Goal: Task Accomplishment & Management: Manage account settings

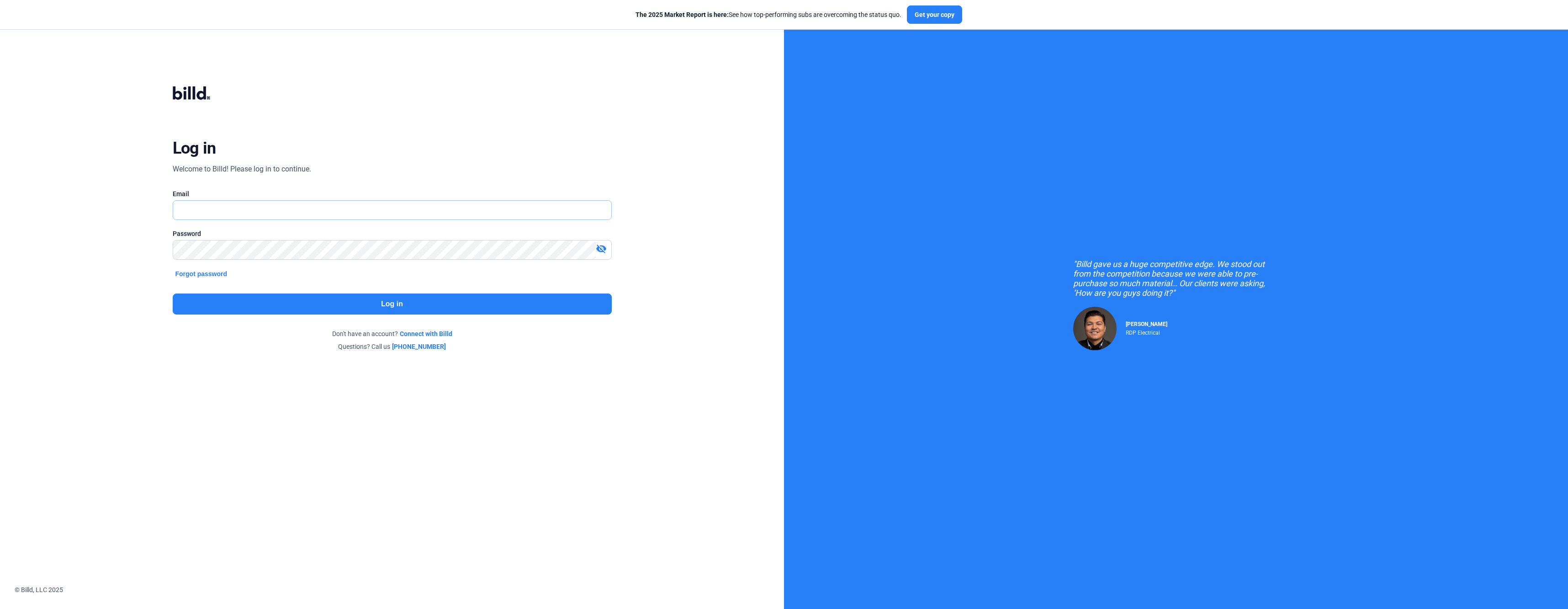
type input "[EMAIL_ADDRESS][DOMAIN_NAME]"
click at [314, 296] on button "Log in" at bounding box center [392, 304] width 439 height 21
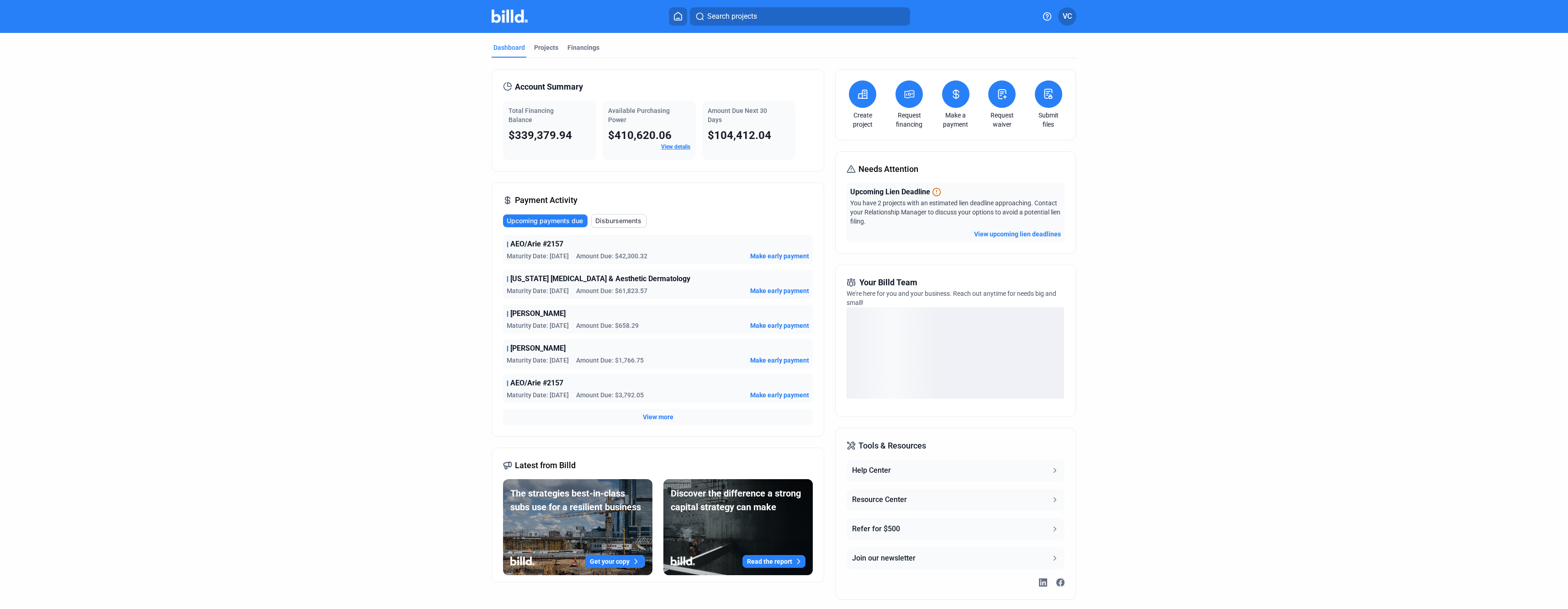
click at [651, 417] on span "View more" at bounding box center [658, 417] width 30 height 9
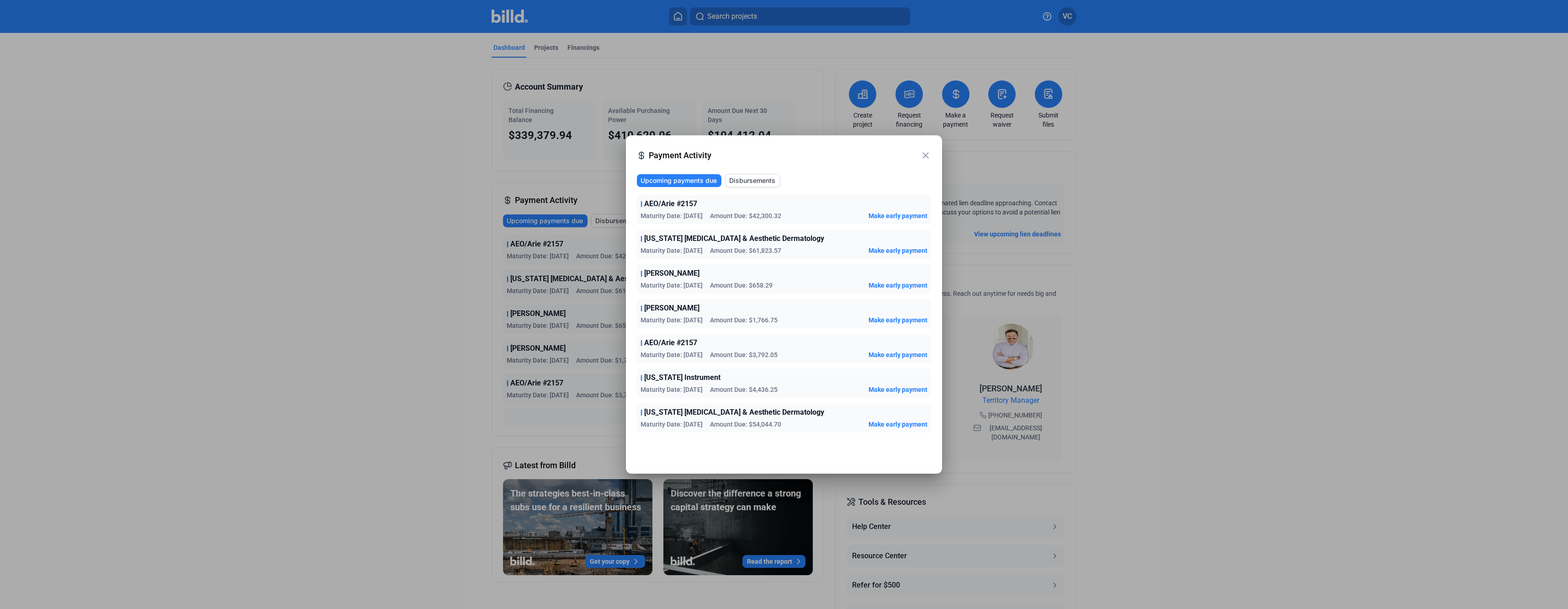
click at [889, 386] on span "Make early payment" at bounding box center [899, 389] width 59 height 9
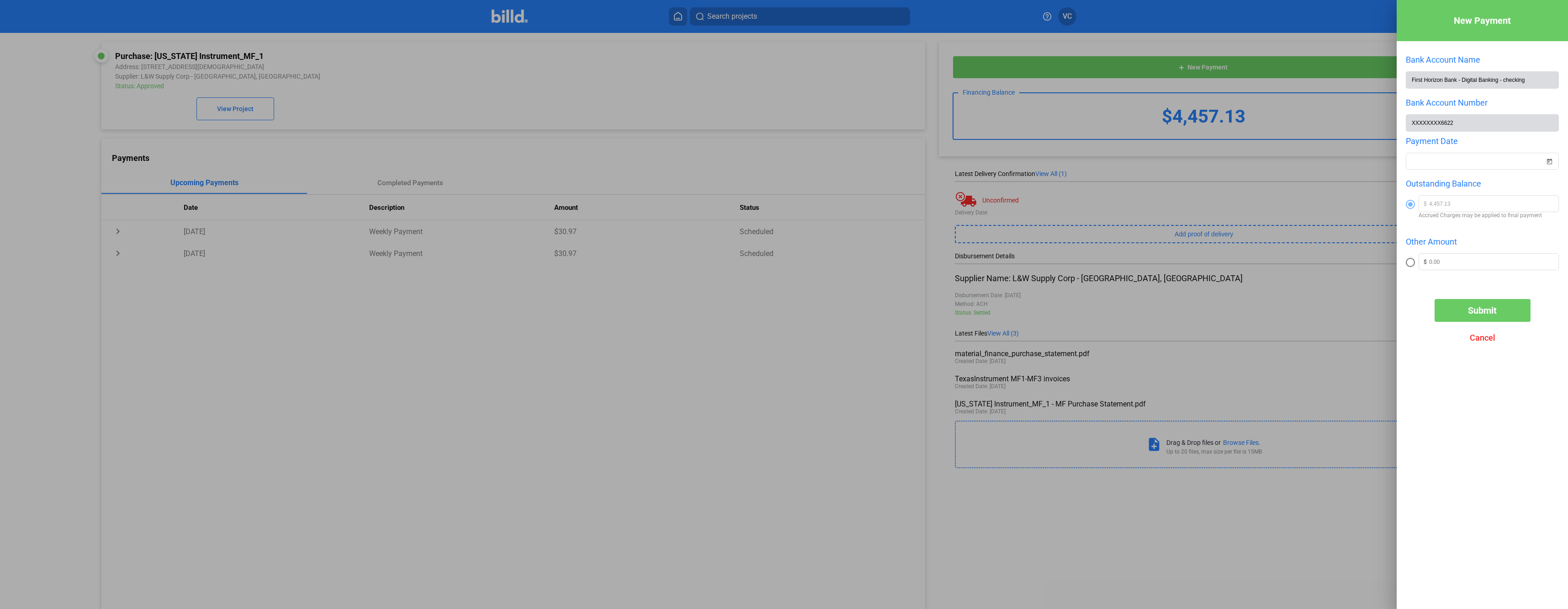
click at [522, 413] on div at bounding box center [784, 304] width 1568 height 609
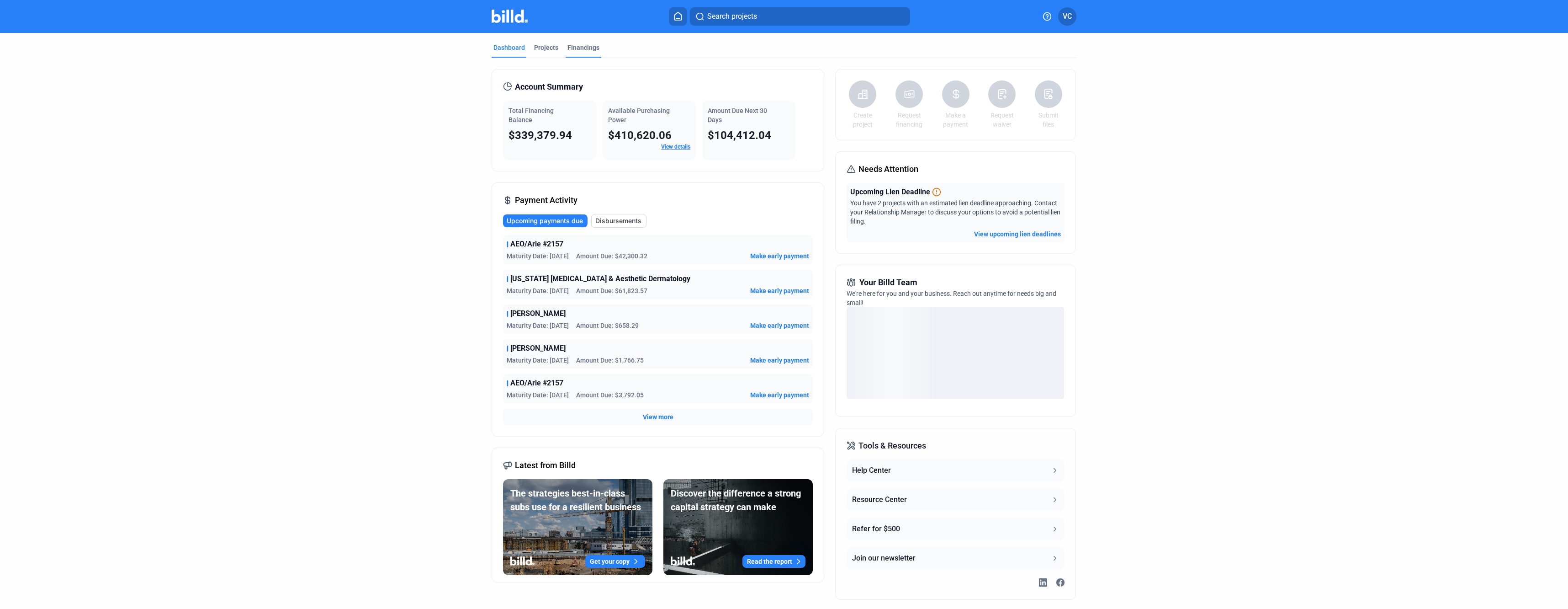
click at [570, 46] on div "Financings" at bounding box center [584, 47] width 32 height 9
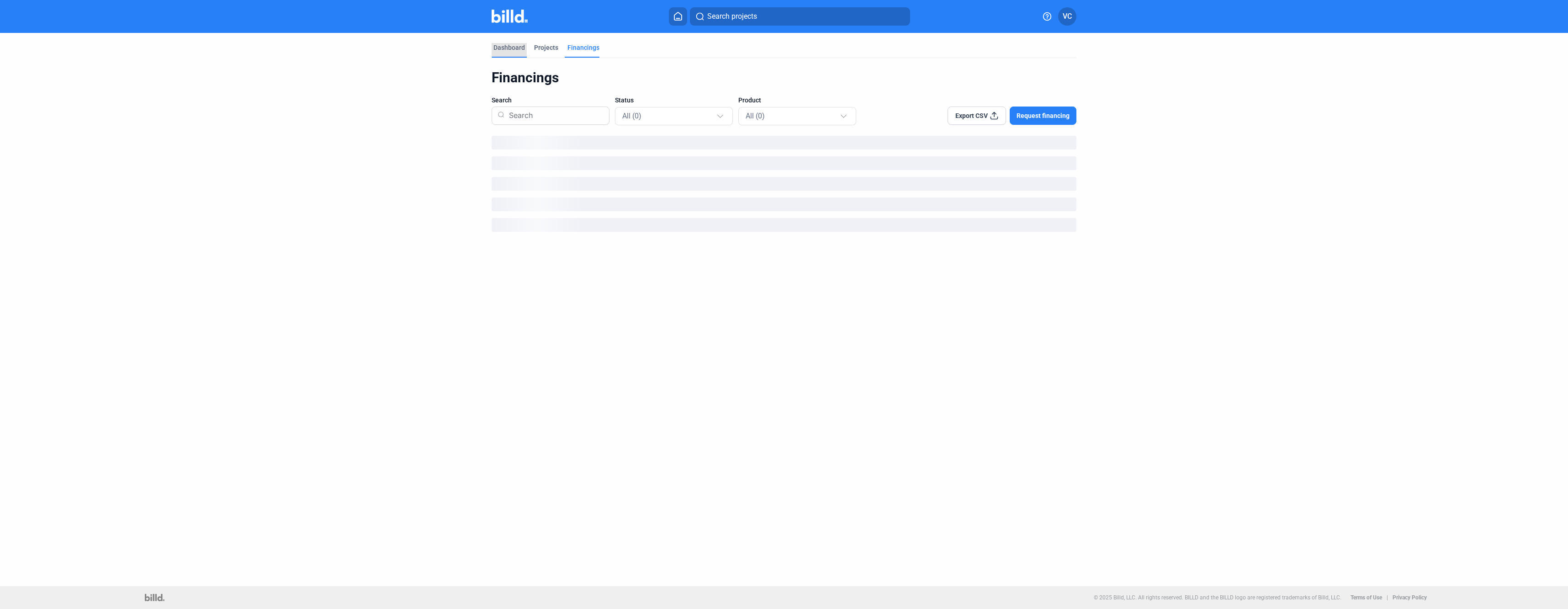
click at [513, 47] on div "Dashboard" at bounding box center [509, 47] width 31 height 9
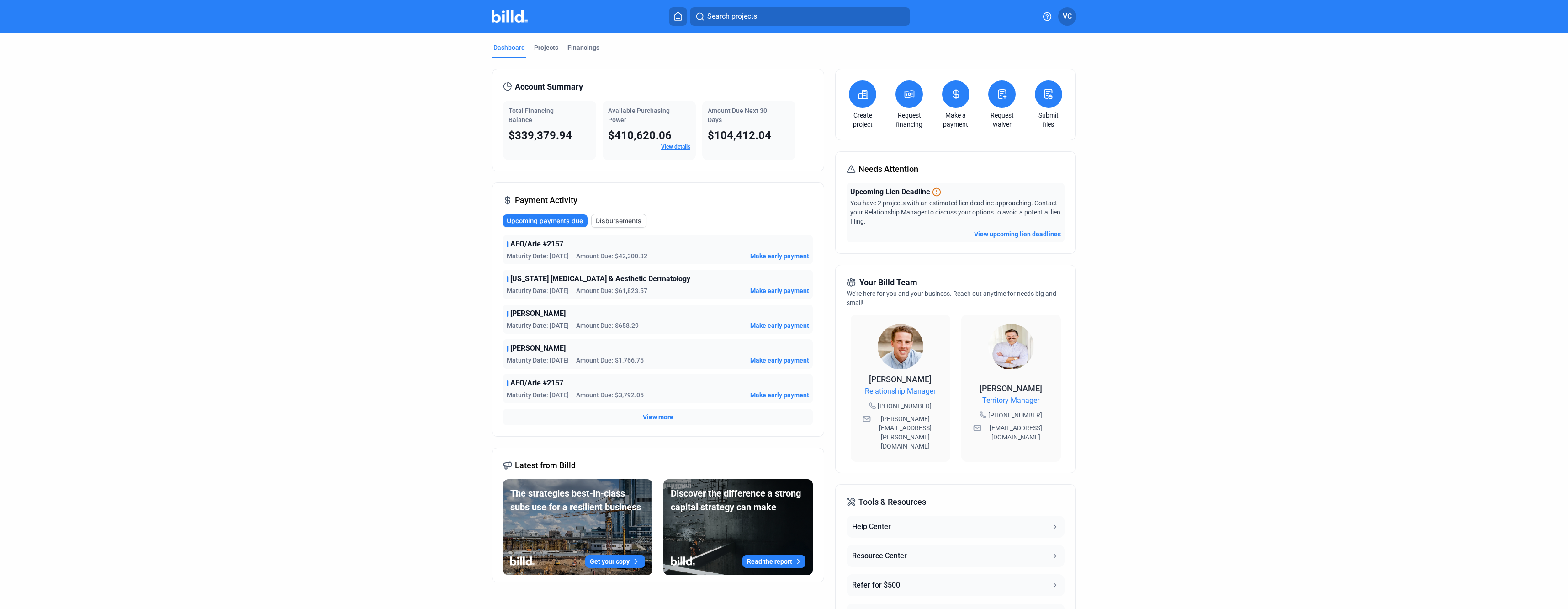
click at [612, 223] on span "Disbursements" at bounding box center [618, 220] width 46 height 9
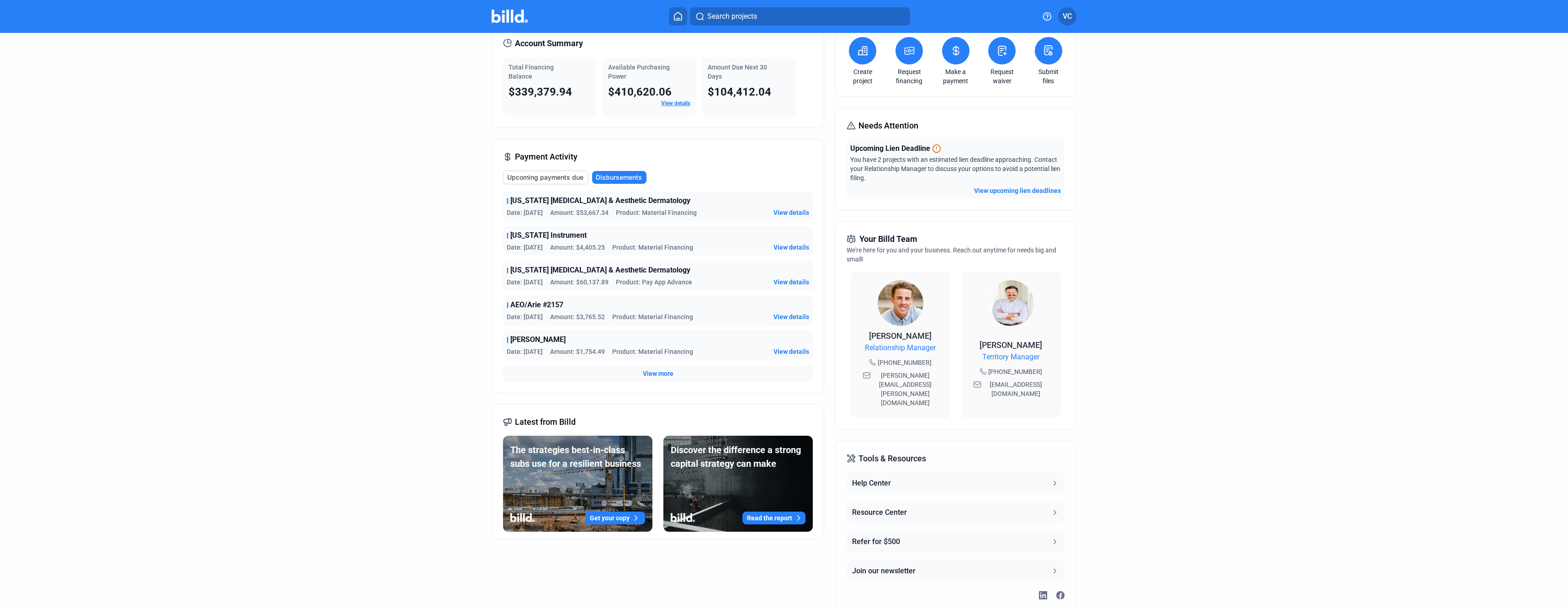
scroll to position [46, 0]
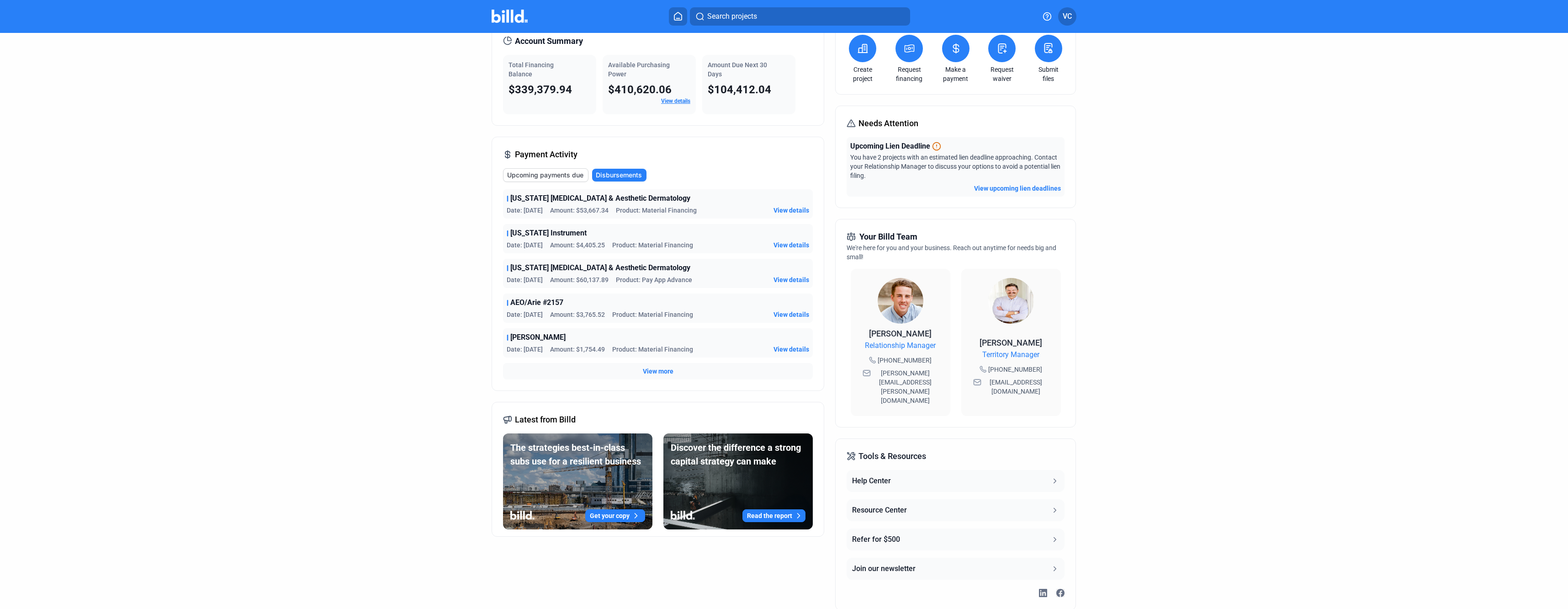
click at [653, 369] on span "View more" at bounding box center [658, 371] width 30 height 9
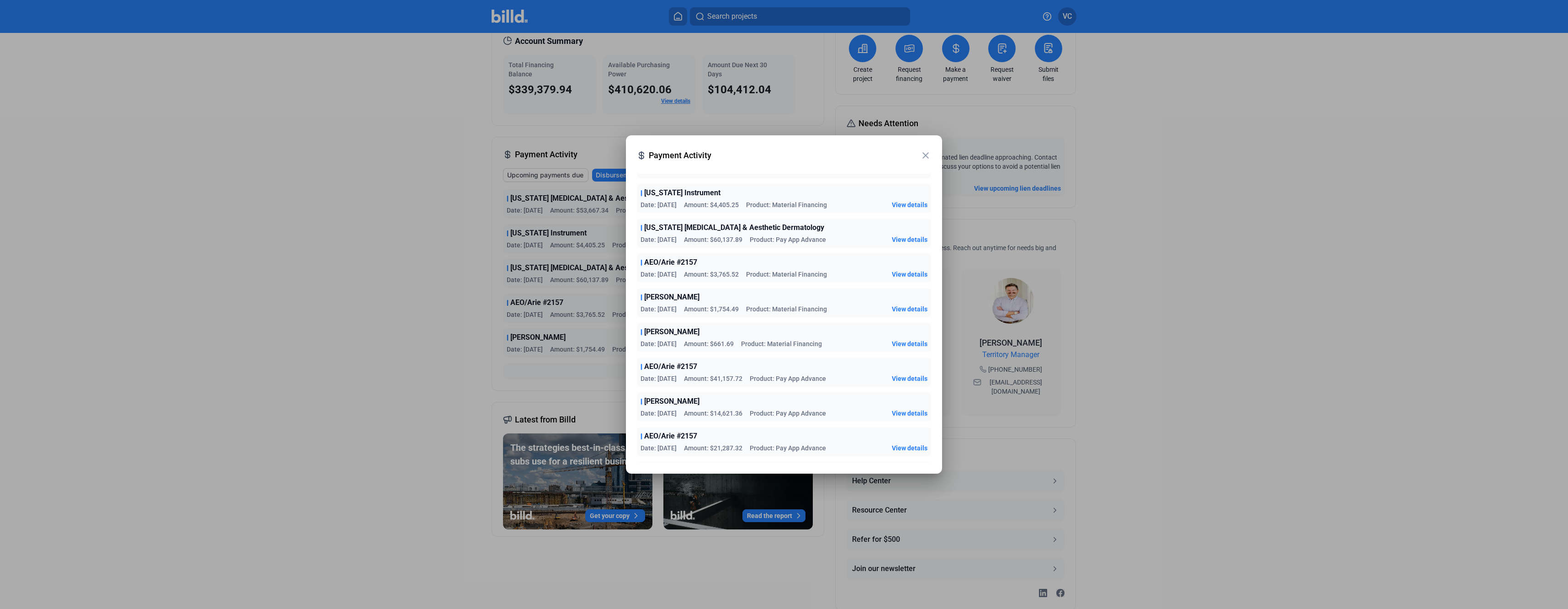
scroll to position [91, 0]
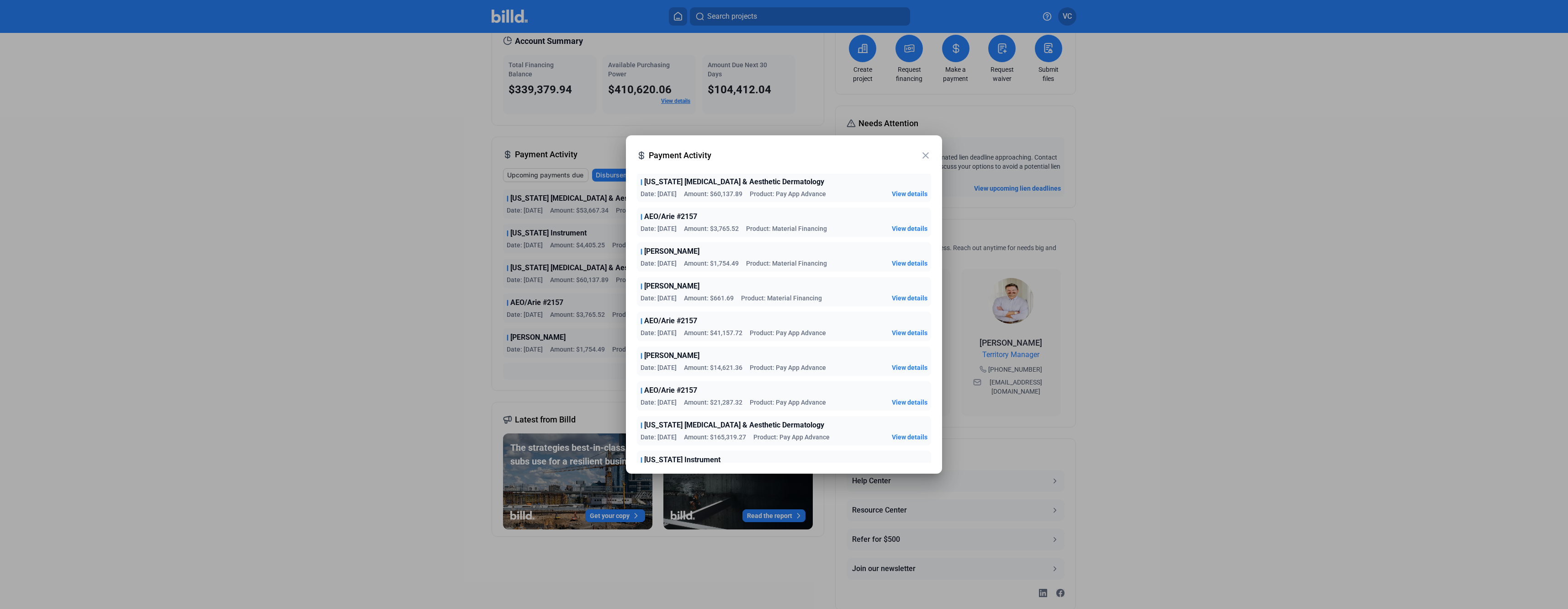
click at [924, 154] on mat-icon "close" at bounding box center [926, 155] width 11 height 11
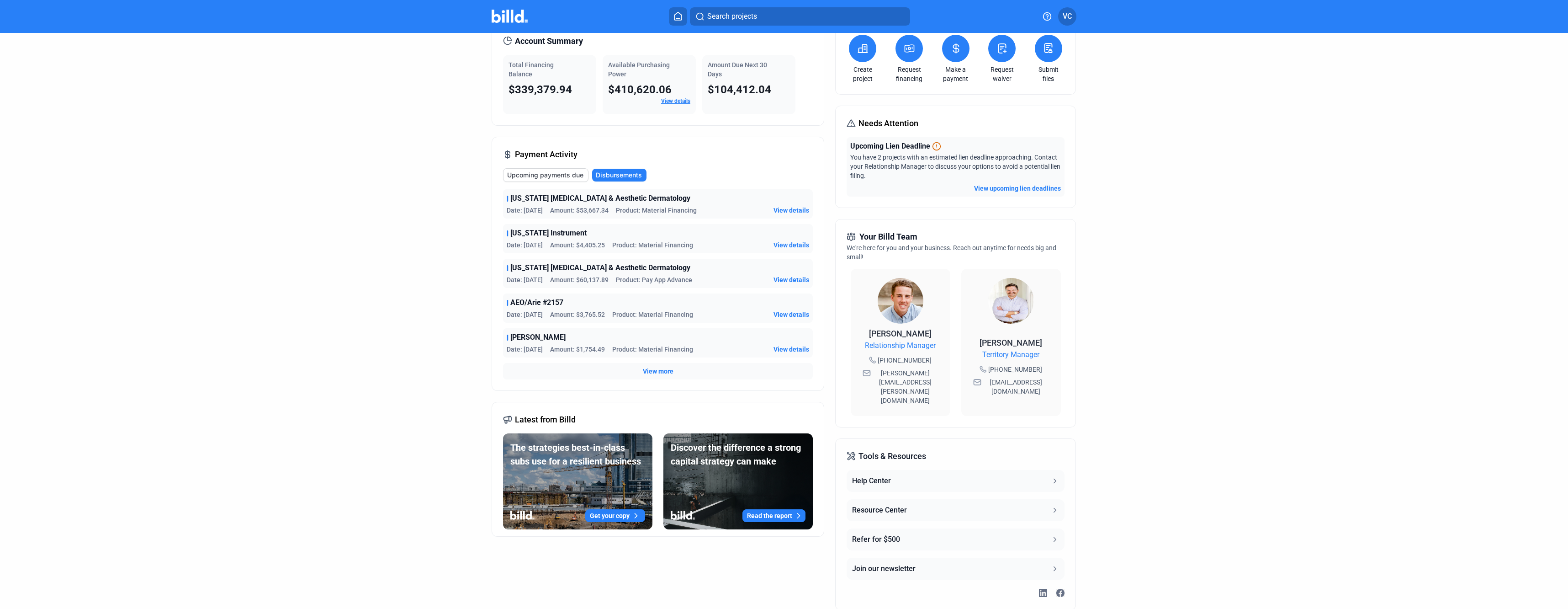
click at [565, 169] on button "Upcoming payments due" at bounding box center [545, 175] width 86 height 14
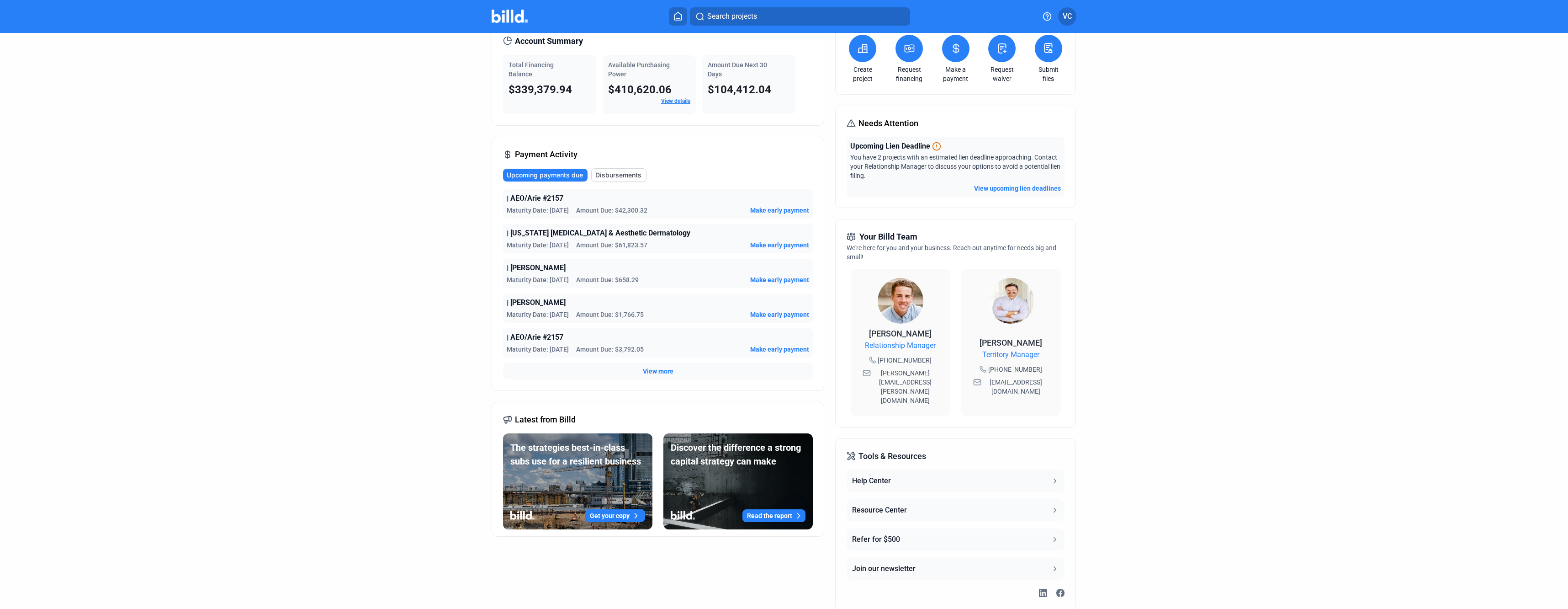
scroll to position [54, 0]
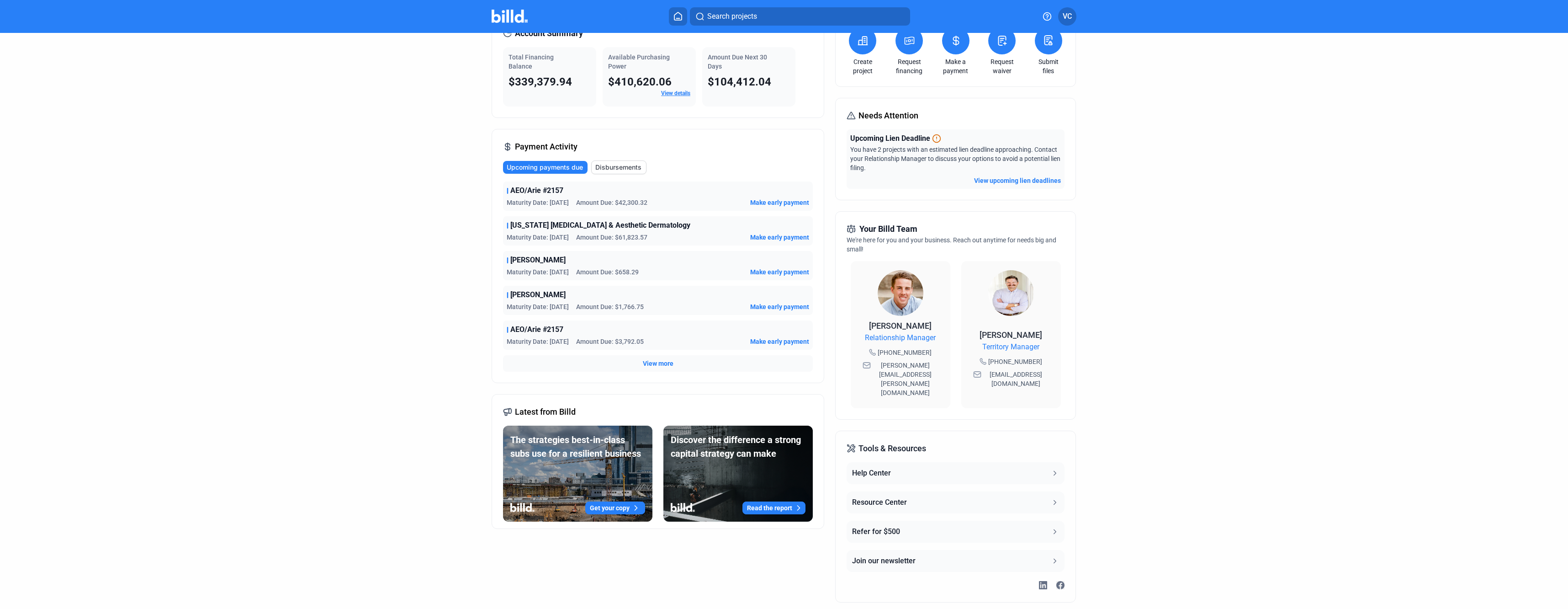
click at [646, 361] on span "View more" at bounding box center [658, 363] width 30 height 9
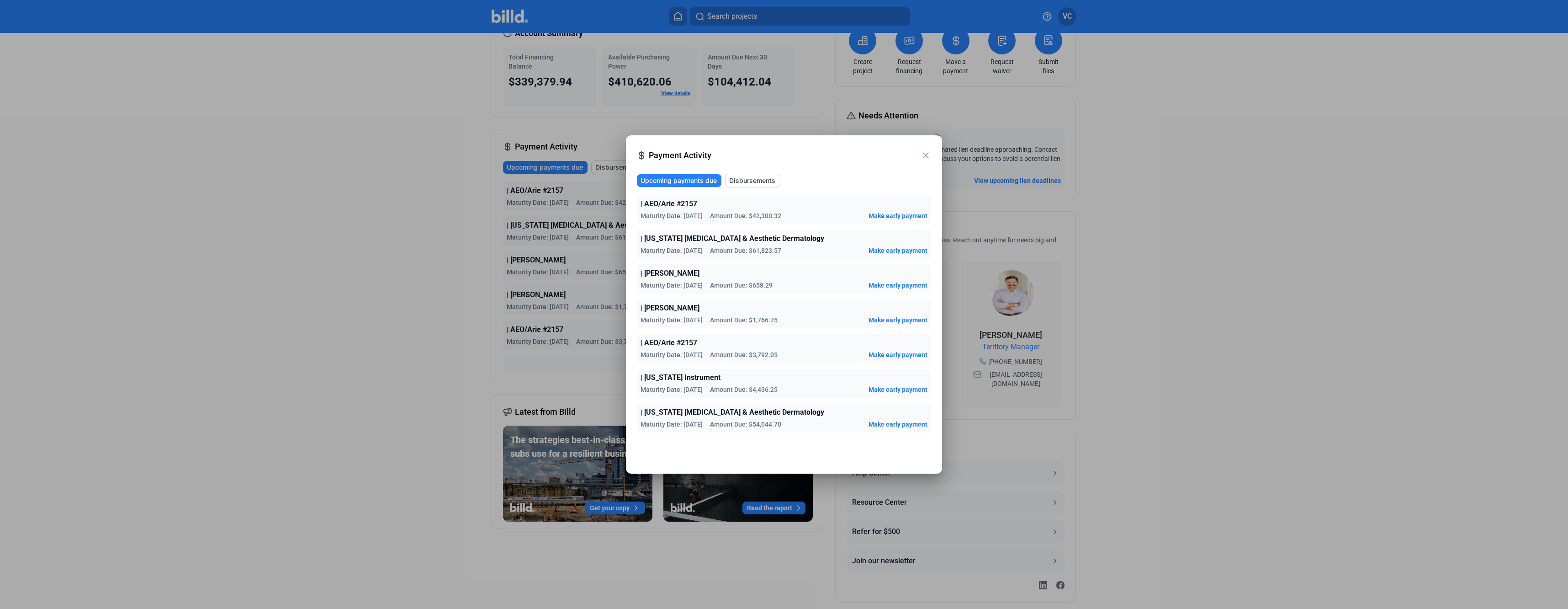
click at [926, 156] on mat-icon "close" at bounding box center [926, 155] width 11 height 11
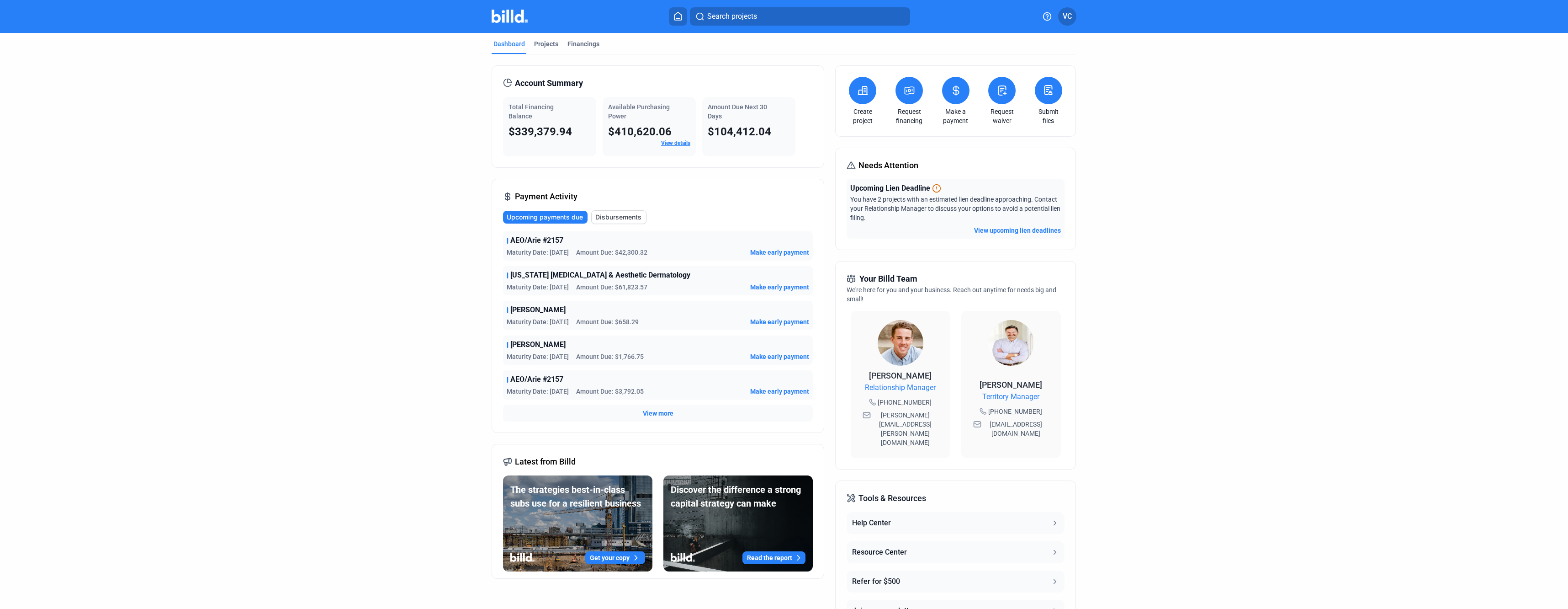
scroll to position [0, 0]
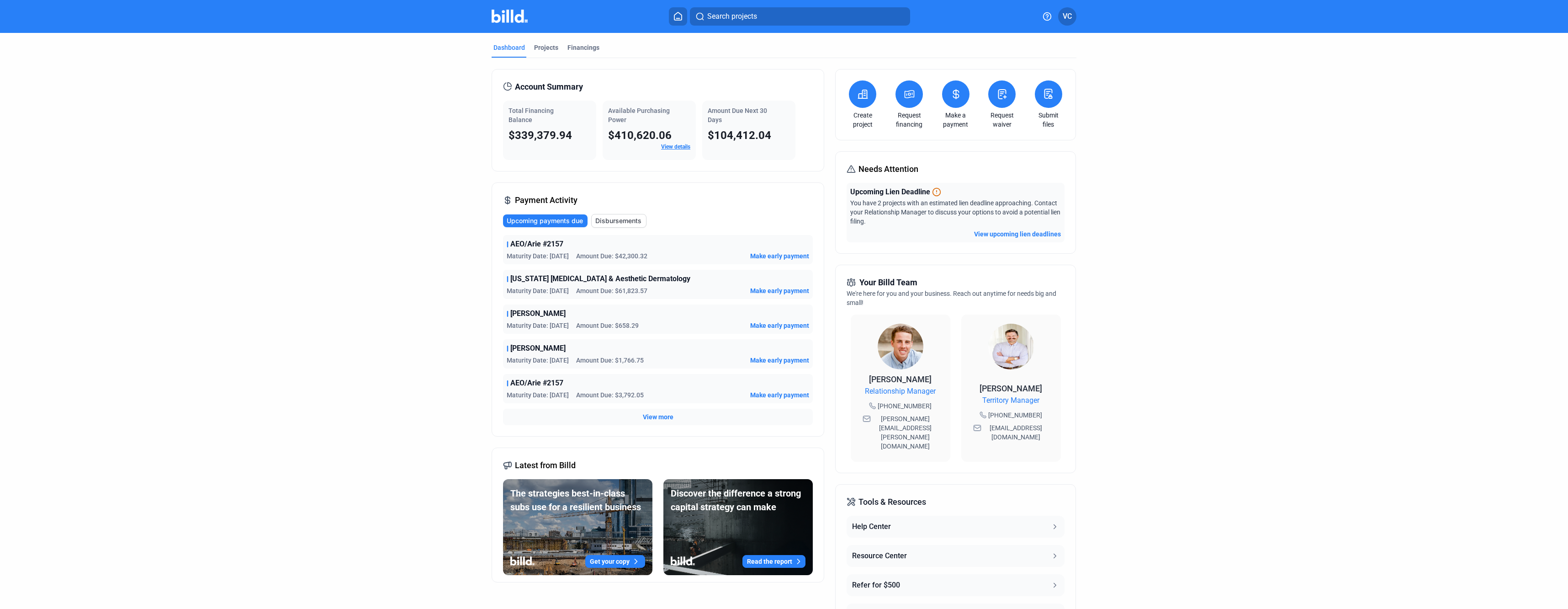
click at [962, 96] on button at bounding box center [955, 94] width 27 height 27
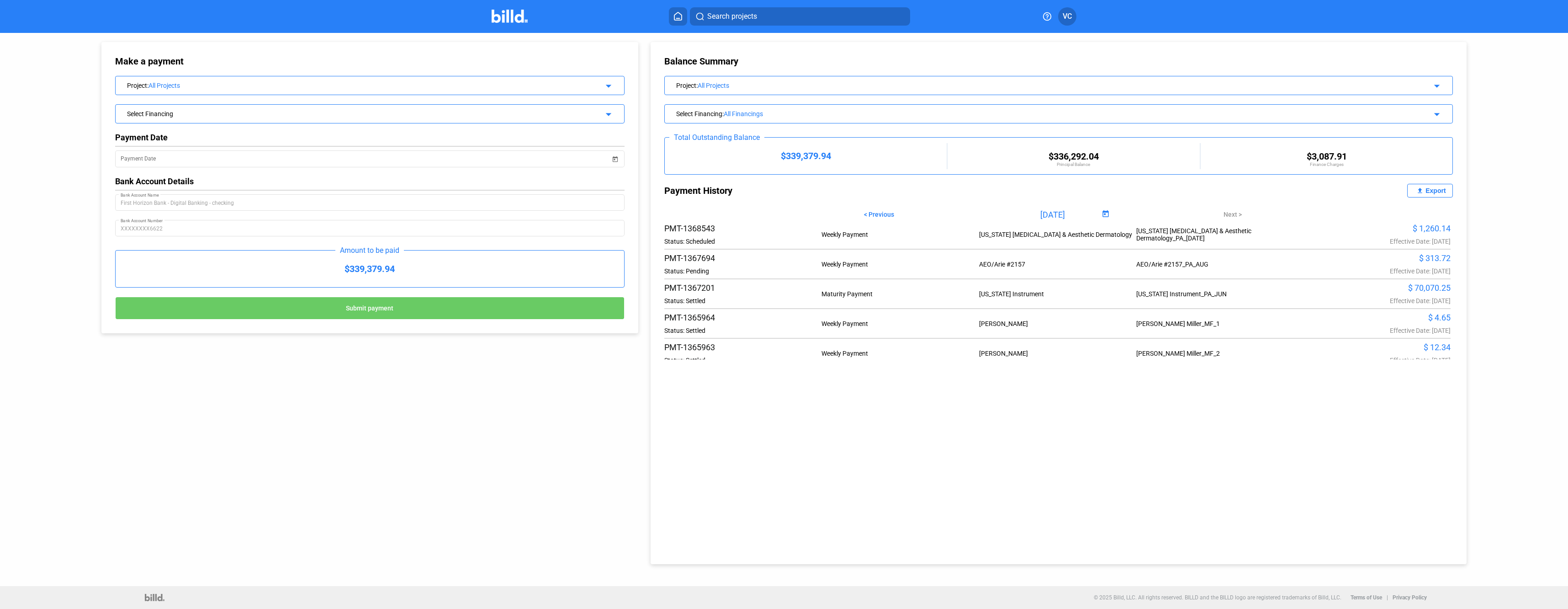
scroll to position [228, 0]
click at [1421, 291] on div "$ 70,070.25" at bounding box center [1372, 286] width 157 height 10
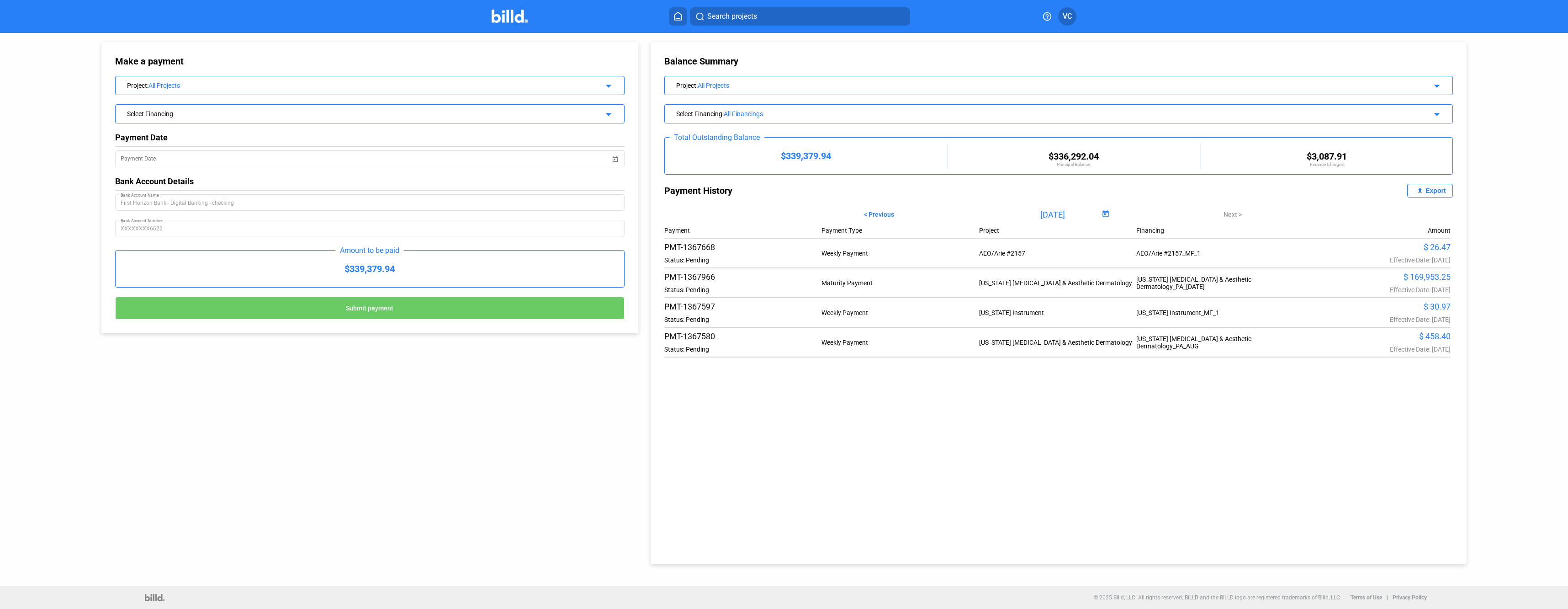
click at [719, 85] on div "All Projects" at bounding box center [1031, 85] width 667 height 7
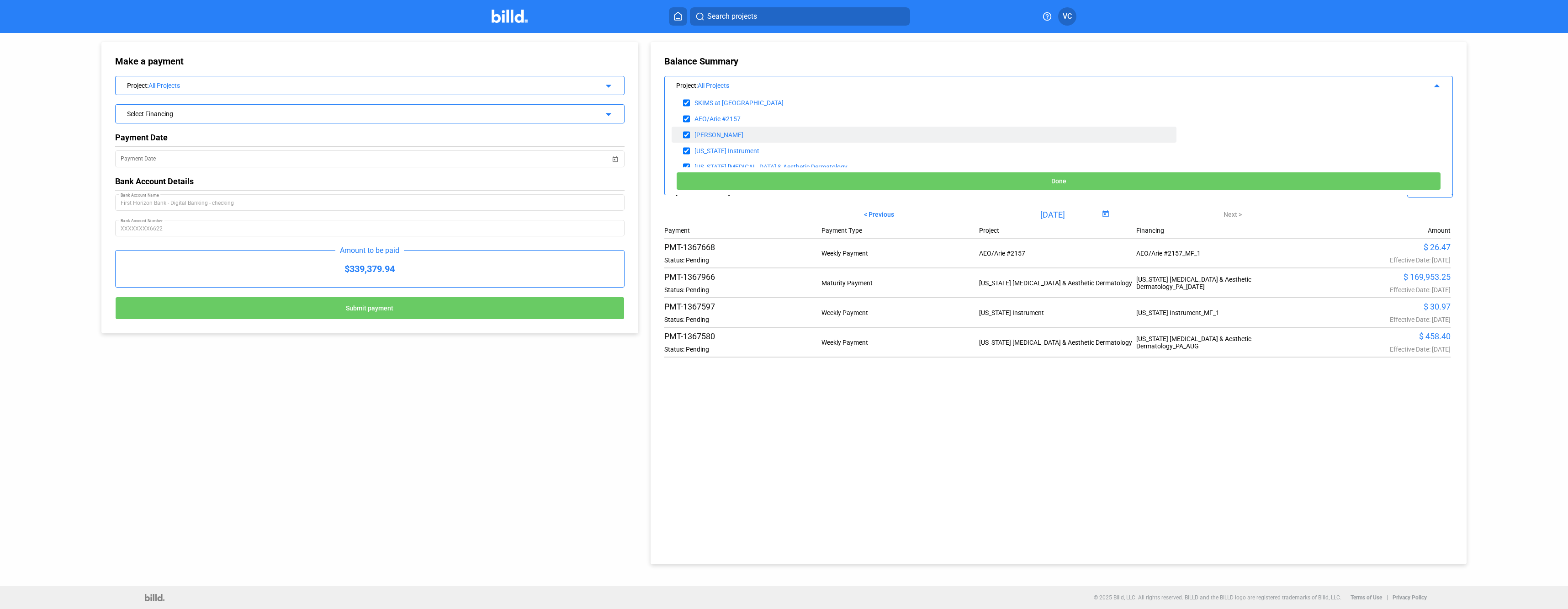
scroll to position [54, 0]
click at [686, 157] on input "checkbox" at bounding box center [686, 157] width 7 height 14
checkbox input "false"
click at [685, 126] on input "checkbox" at bounding box center [686, 125] width 7 height 14
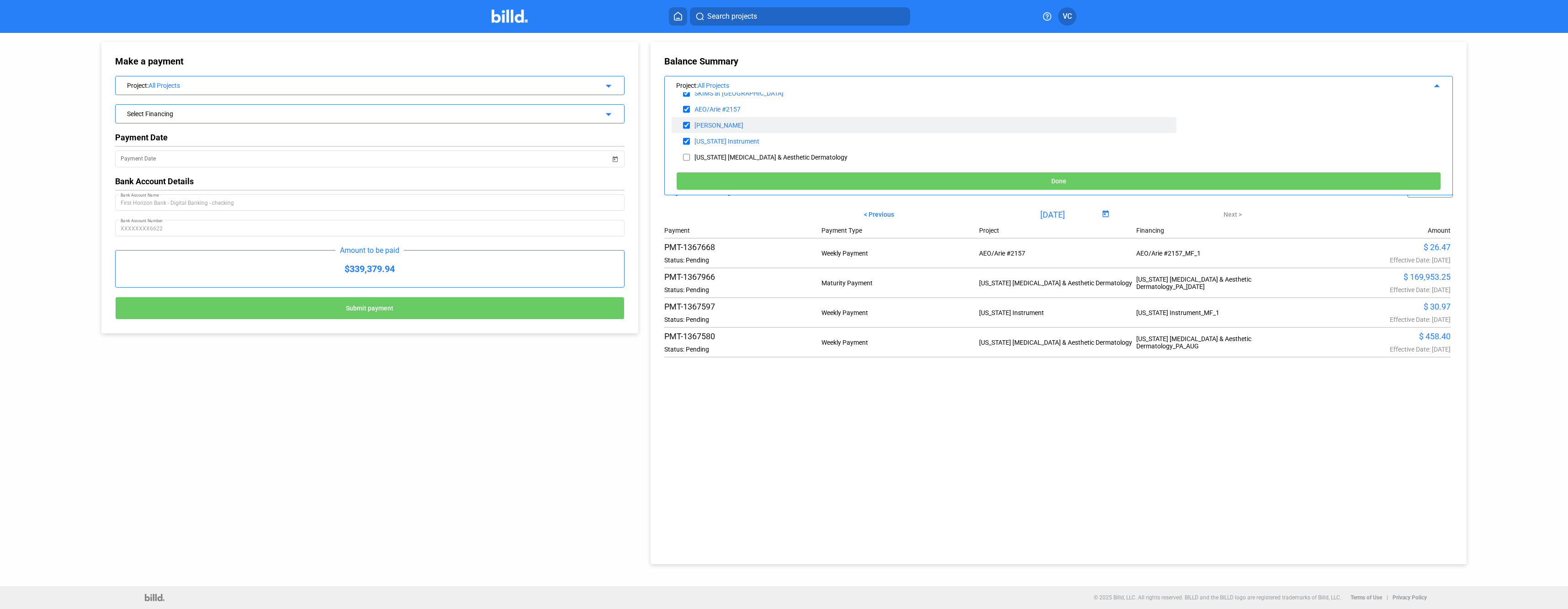
checkbox input "false"
click at [685, 108] on input "checkbox" at bounding box center [686, 109] width 7 height 14
checkbox input "false"
click at [688, 96] on input "checkbox" at bounding box center [686, 93] width 7 height 14
checkbox input "false"
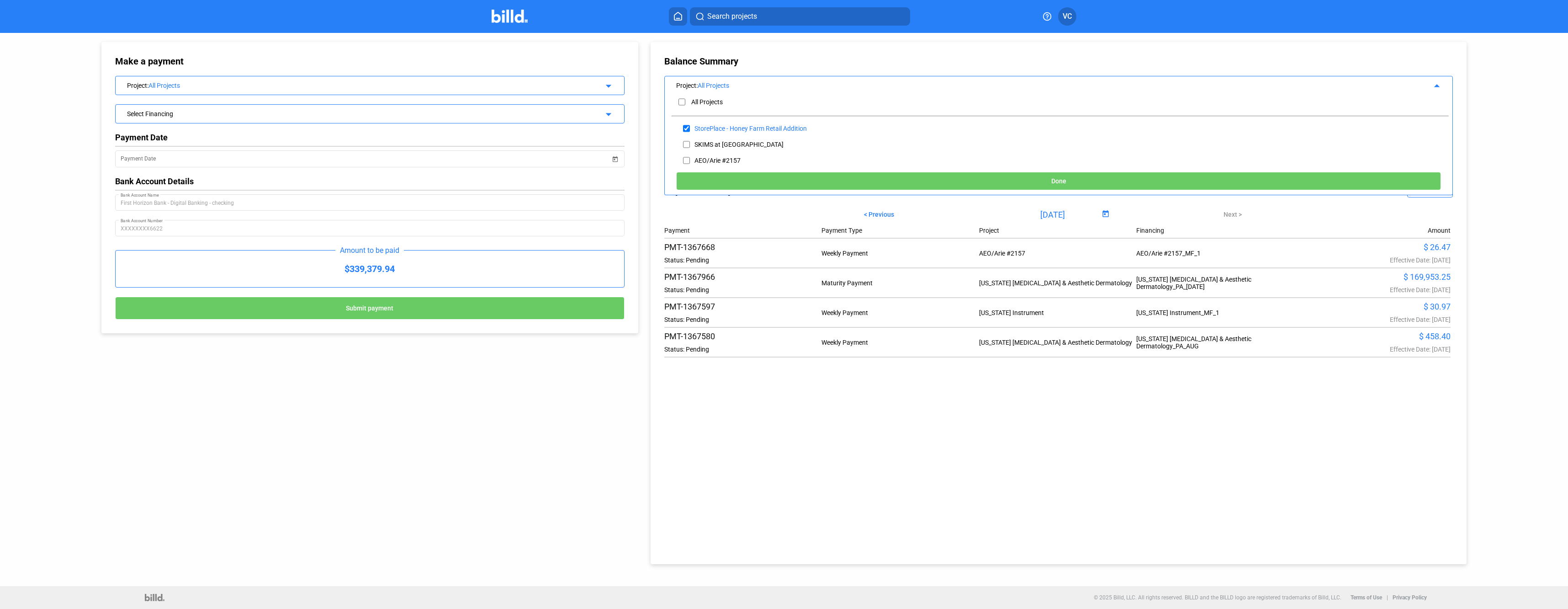
scroll to position [0, 0]
click at [688, 131] on input "checkbox" at bounding box center [686, 131] width 7 height 14
checkbox input "false"
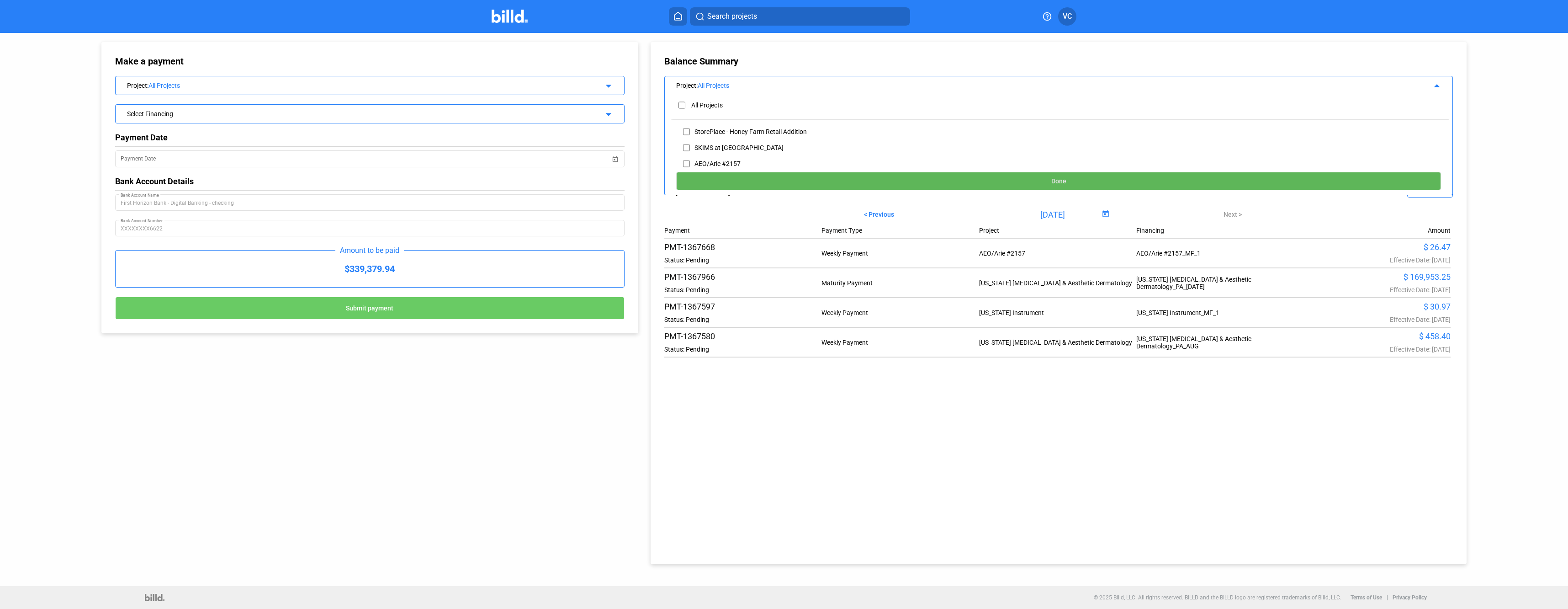
click at [850, 179] on button "Done" at bounding box center [1058, 181] width 765 height 18
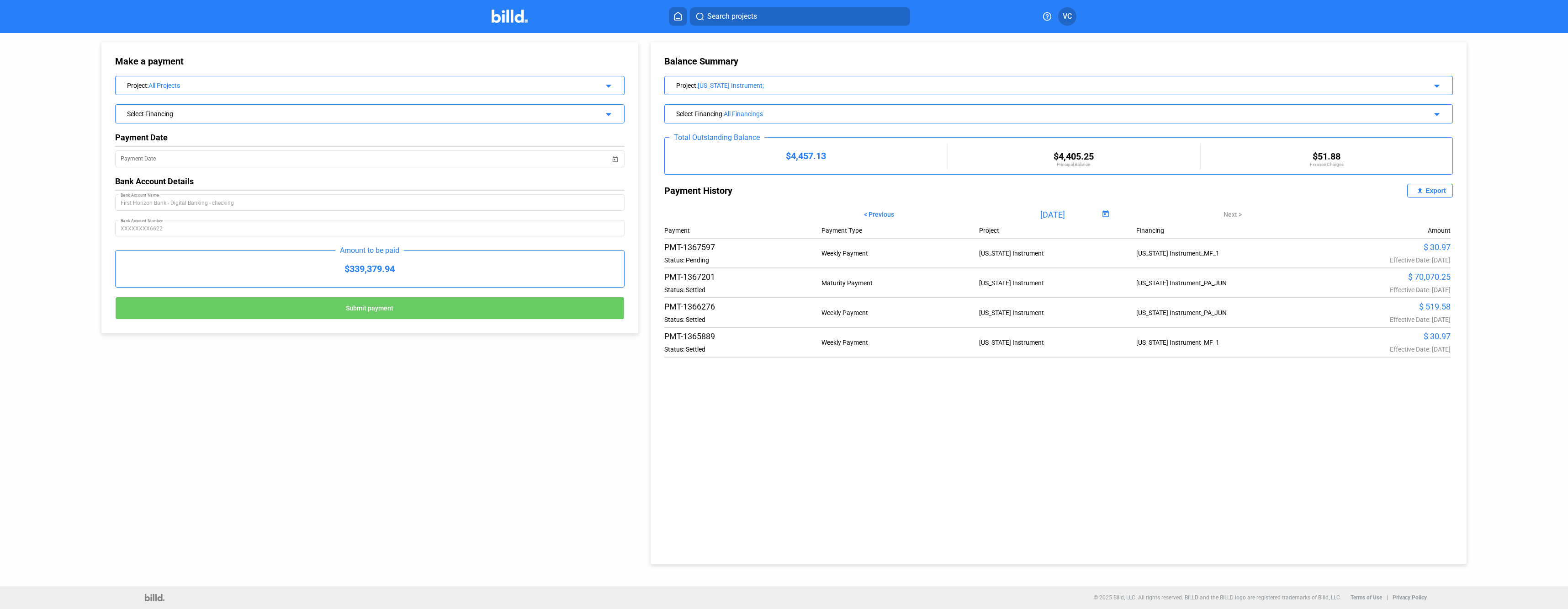
click at [762, 116] on div "All Financings" at bounding box center [1044, 113] width 641 height 7
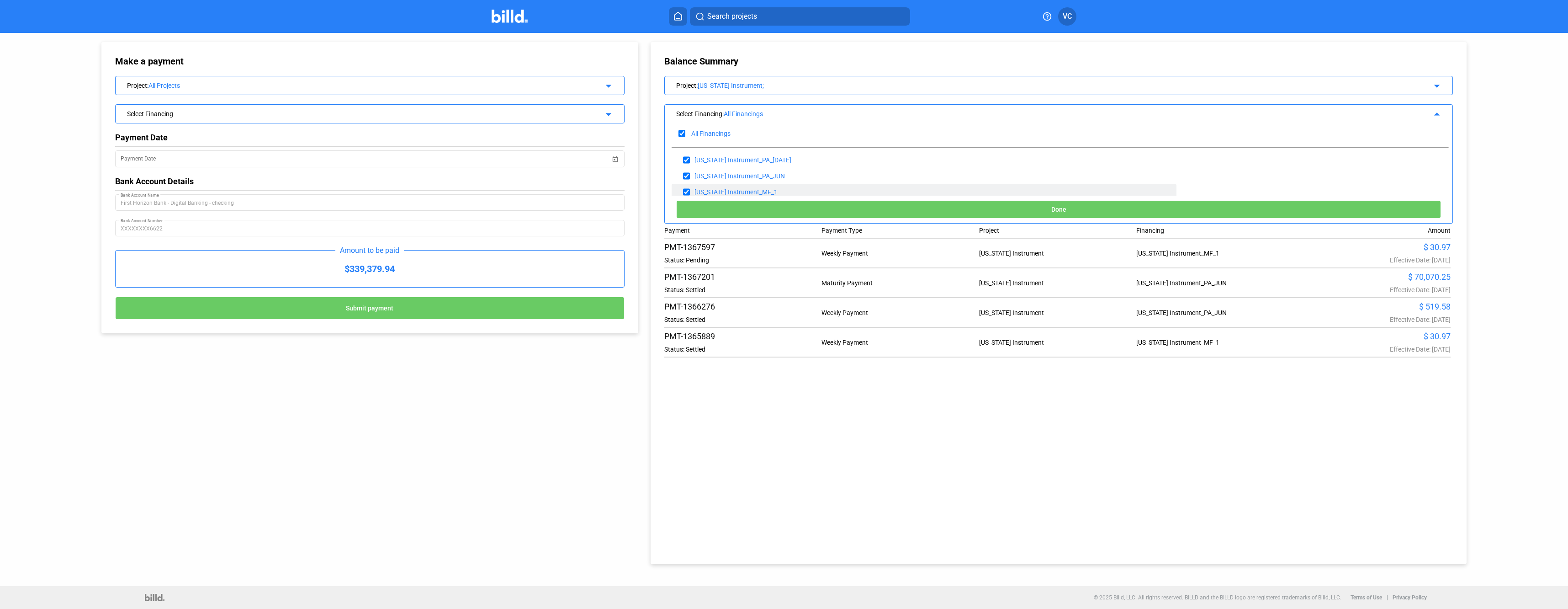
click at [688, 189] on input "checkbox" at bounding box center [686, 192] width 7 height 14
checkbox input "false"
click at [805, 212] on button "Done" at bounding box center [1058, 209] width 765 height 18
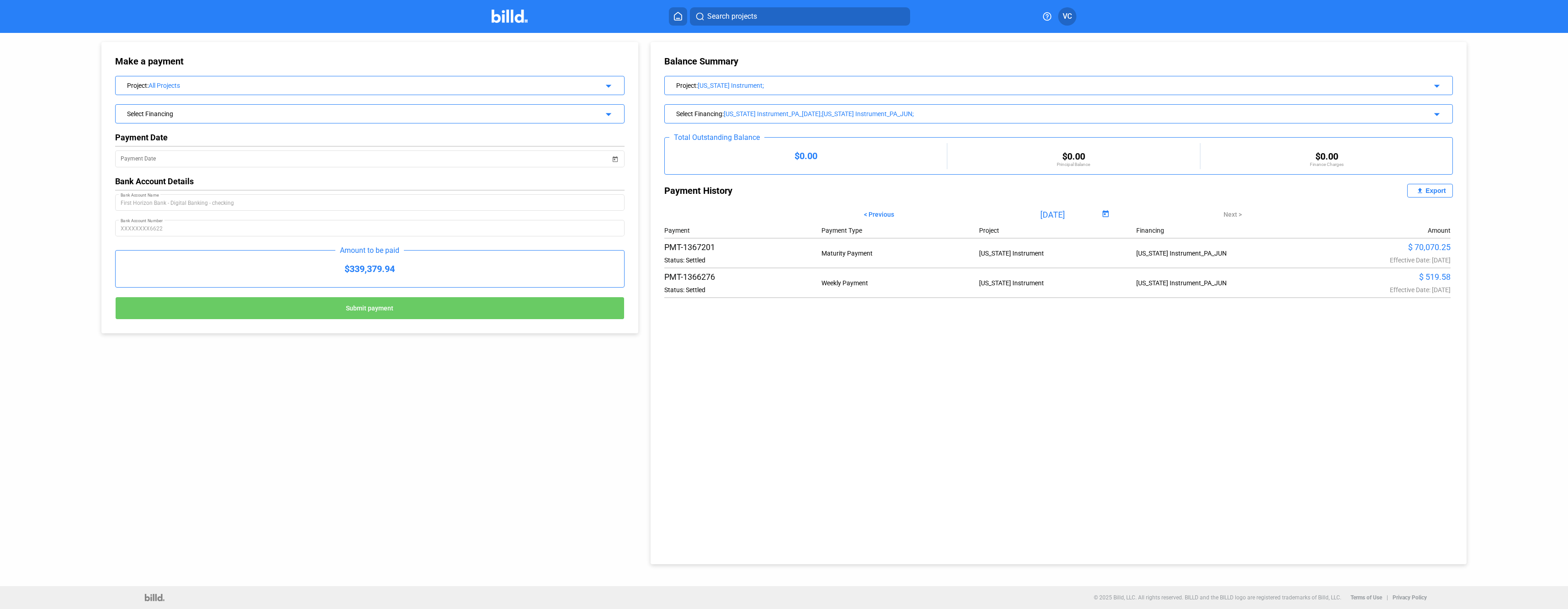
click at [806, 161] on div "$0.00" at bounding box center [806, 156] width 282 height 11
